Goal: Book appointment/travel/reservation

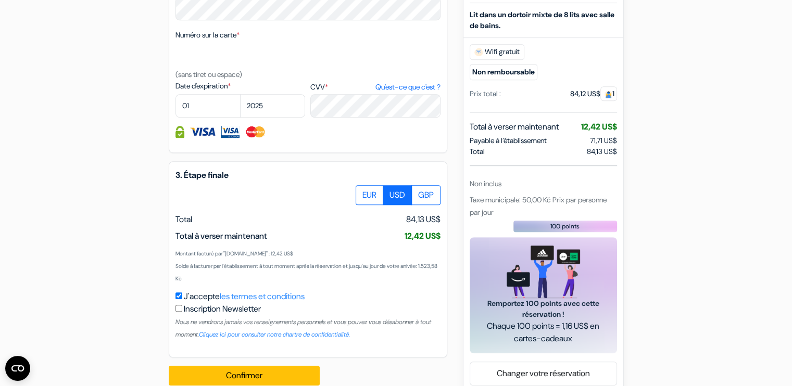
scroll to position [584, 0]
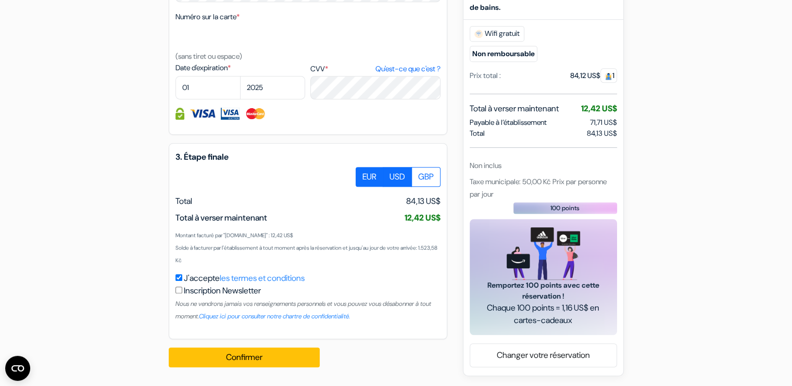
click at [372, 180] on label "EUR" at bounding box center [370, 177] width 28 height 20
click at [363, 174] on input "EUR" at bounding box center [359, 170] width 7 height 7
radio input "true"
click at [433, 207] on span "84,13 US$" at bounding box center [423, 201] width 34 height 12
click at [370, 171] on label "EUR" at bounding box center [370, 177] width 28 height 20
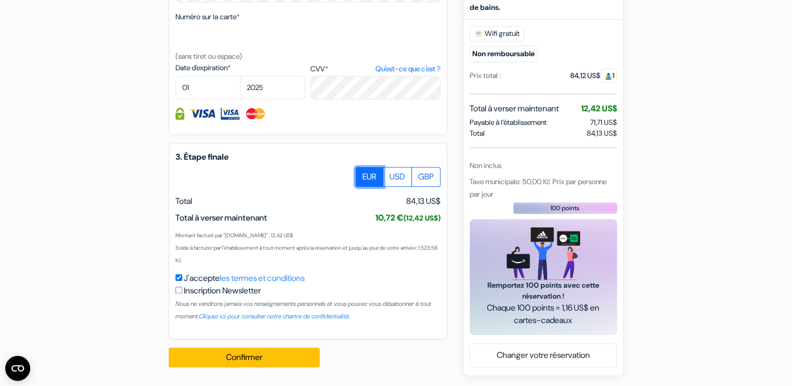
click at [363, 171] on input "EUR" at bounding box center [359, 170] width 7 height 7
click at [395, 179] on label "USD" at bounding box center [397, 177] width 29 height 20
click at [363, 174] on input "USD" at bounding box center [359, 170] width 7 height 7
radio input "true"
click at [372, 181] on label "EUR" at bounding box center [370, 177] width 28 height 20
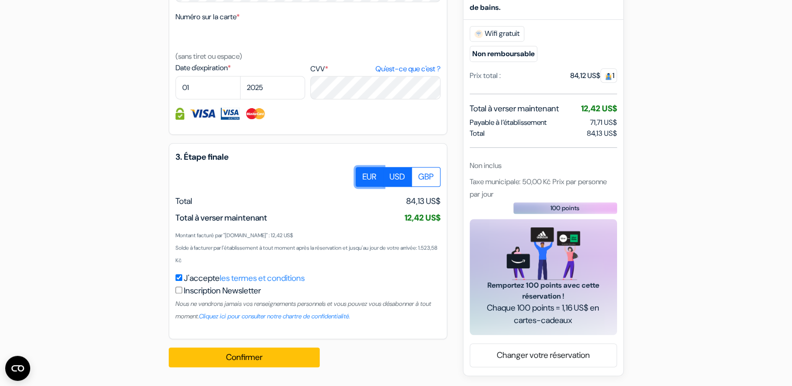
click at [363, 174] on input "EUR" at bounding box center [359, 170] width 7 height 7
radio input "true"
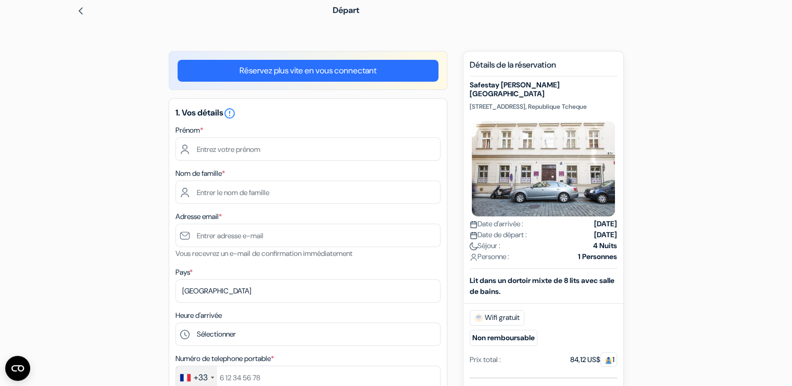
scroll to position [0, 0]
